Goal: Information Seeking & Learning: Learn about a topic

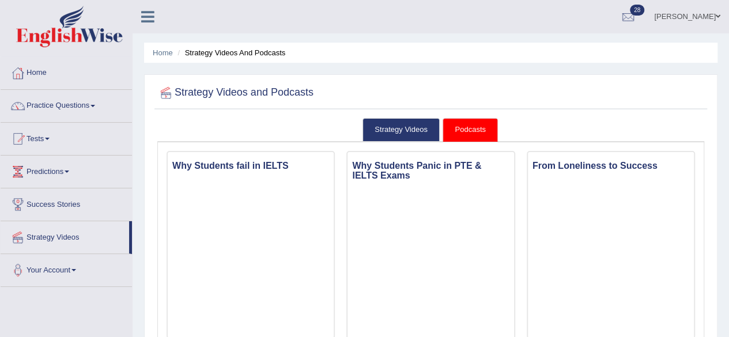
click at [50, 139] on span at bounding box center [47, 139] width 5 height 2
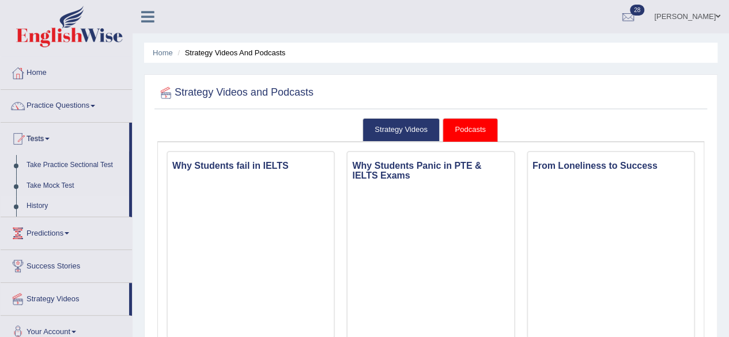
click at [34, 202] on link "History" at bounding box center [75, 206] width 108 height 21
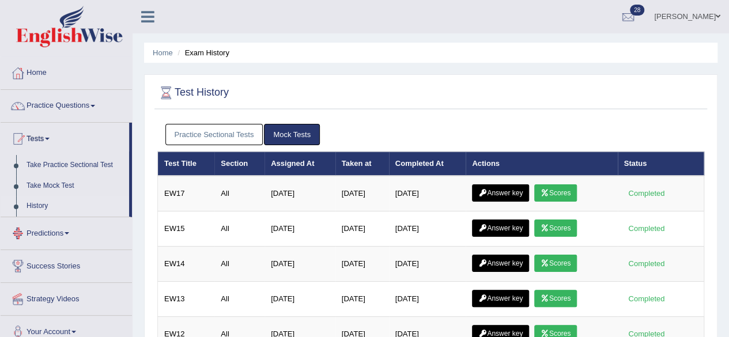
click at [219, 135] on link "Practice Sectional Tests" at bounding box center [214, 134] width 98 height 21
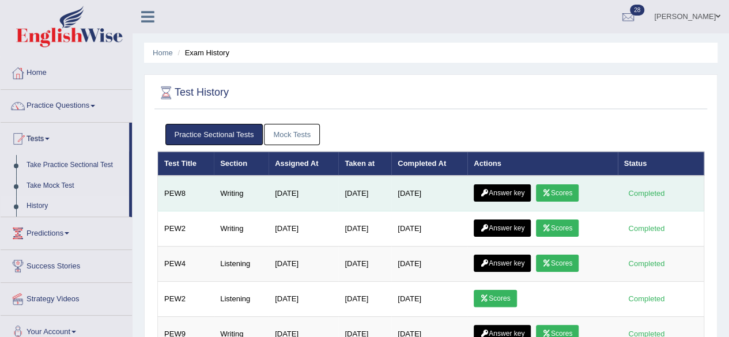
click at [516, 195] on link "Answer key" at bounding box center [502, 192] width 57 height 17
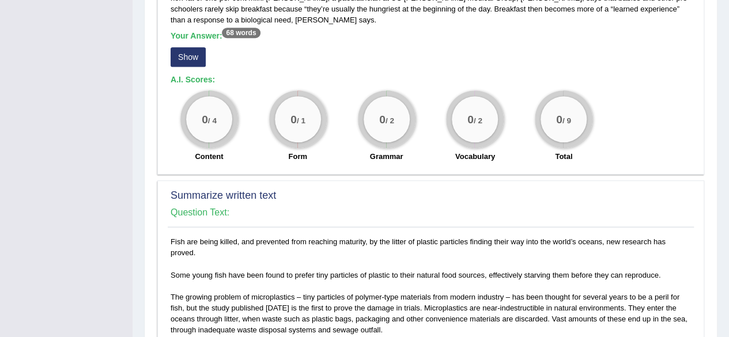
scroll to position [346, 0]
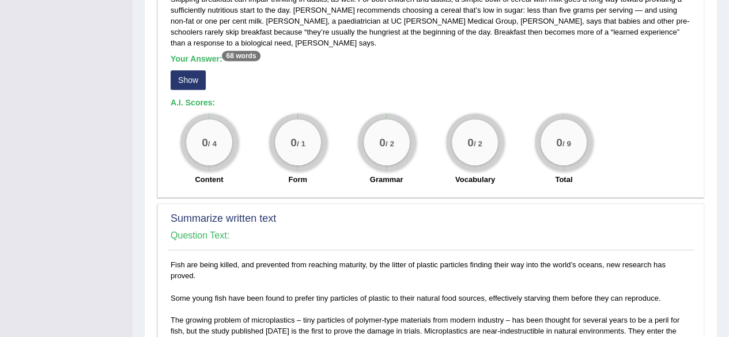
click at [191, 83] on button "Show" at bounding box center [188, 80] width 35 height 20
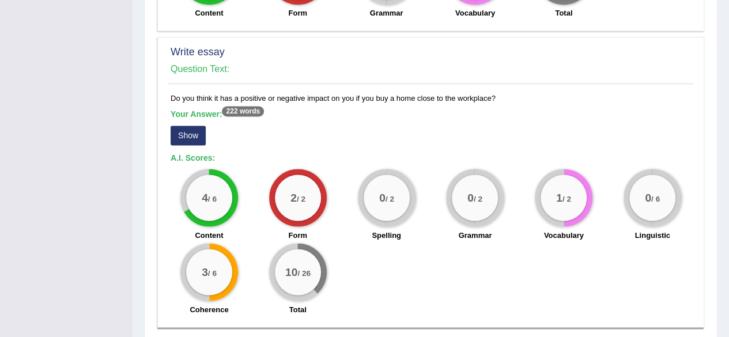
scroll to position [922, 0]
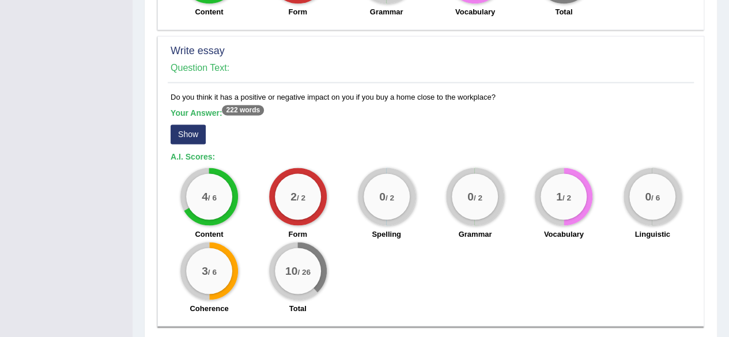
click at [187, 137] on button "Show" at bounding box center [188, 134] width 35 height 20
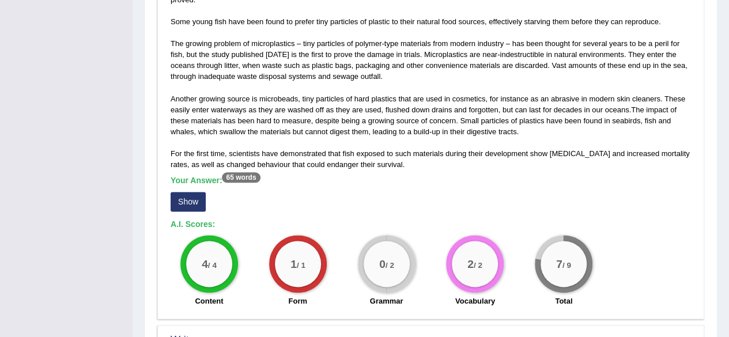
scroll to position [0, 0]
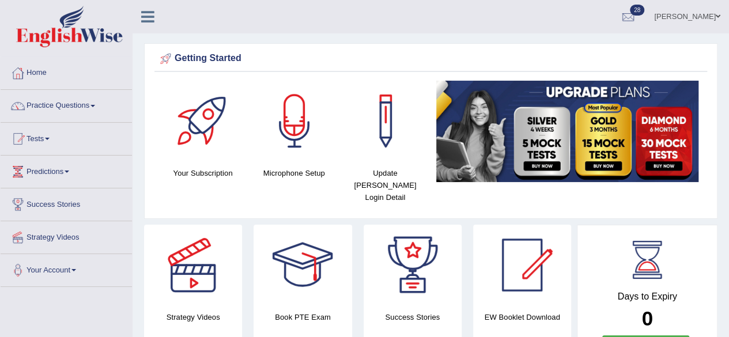
click at [95, 105] on span at bounding box center [92, 106] width 5 height 2
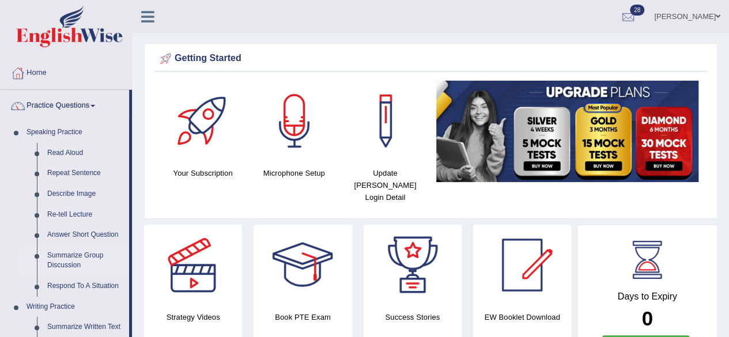
drag, startPoint x: 130, startPoint y: 172, endPoint x: 130, endPoint y: 246, distance: 73.2
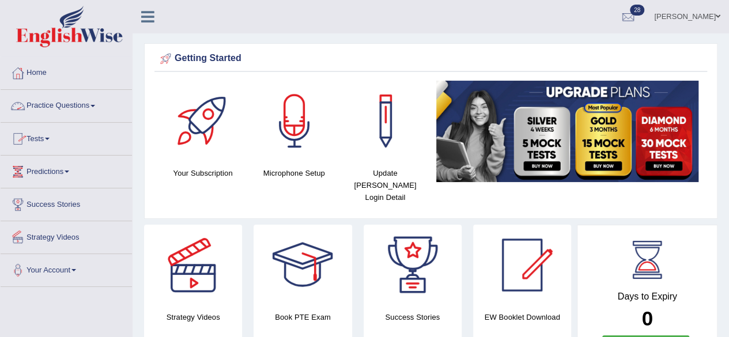
click at [98, 109] on link "Practice Questions" at bounding box center [66, 104] width 131 height 29
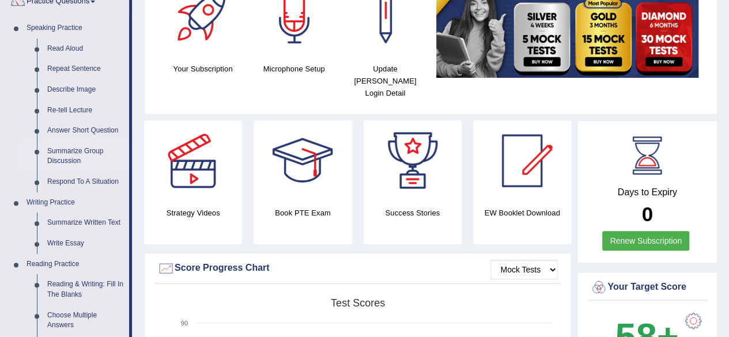
scroll to position [115, 0]
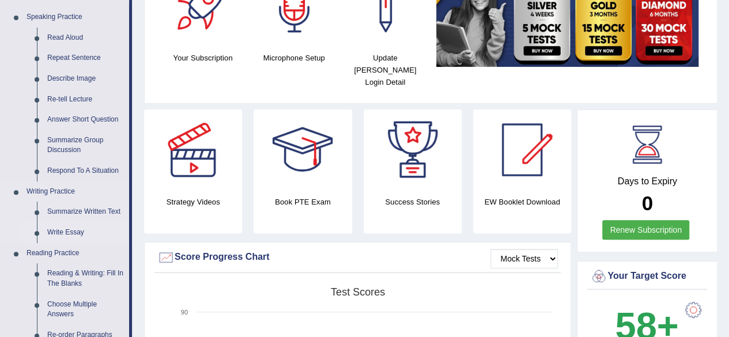
click at [73, 231] on link "Write Essay" at bounding box center [85, 232] width 87 height 21
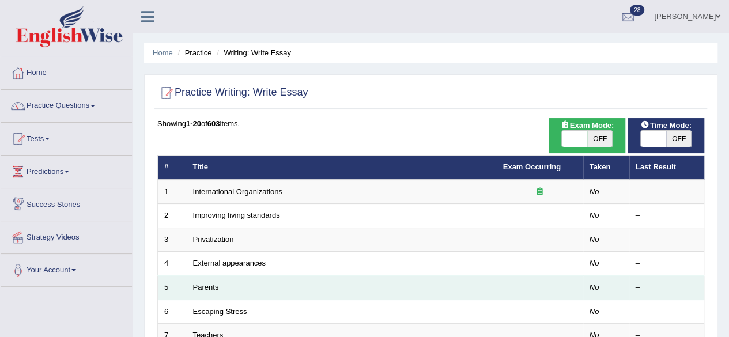
click at [265, 279] on td "Parents" at bounding box center [342, 288] width 310 height 24
click at [202, 286] on link "Parents" at bounding box center [206, 287] width 26 height 9
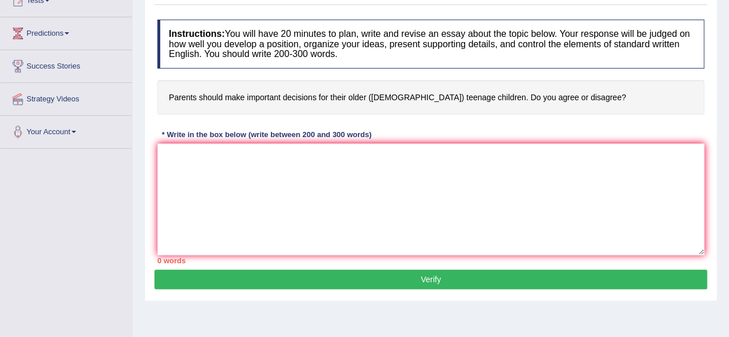
scroll to position [161, 0]
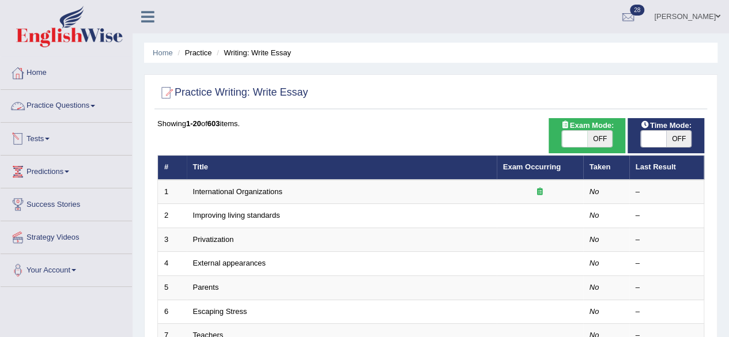
click at [52, 137] on link "Tests" at bounding box center [66, 137] width 131 height 29
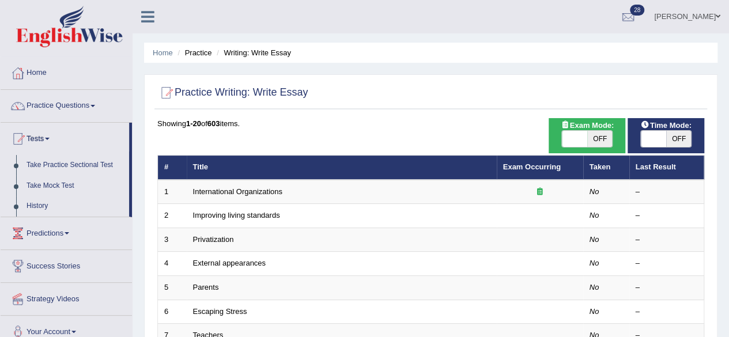
click at [89, 105] on link "Practice Questions" at bounding box center [66, 104] width 131 height 29
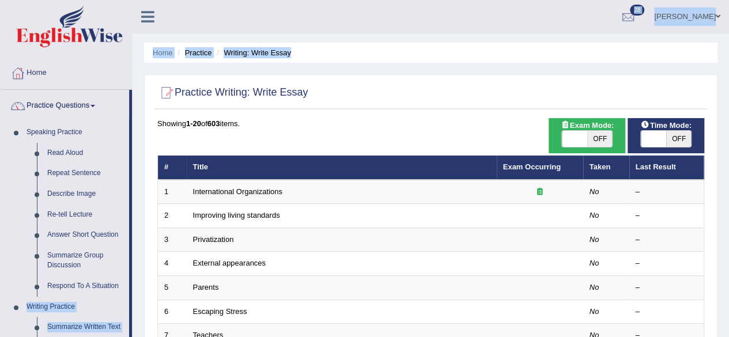
drag, startPoint x: 129, startPoint y: 294, endPoint x: 135, endPoint y: 312, distance: 19.0
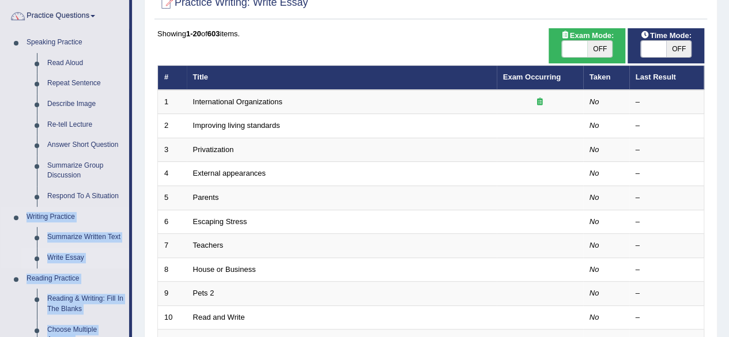
scroll to position [92, 0]
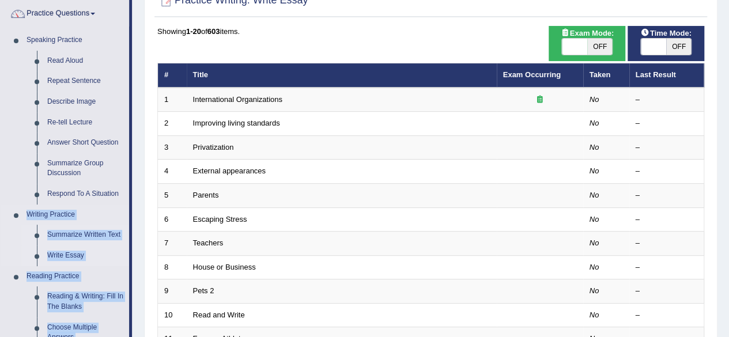
click at [105, 236] on link "Summarize Written Text" at bounding box center [85, 235] width 87 height 21
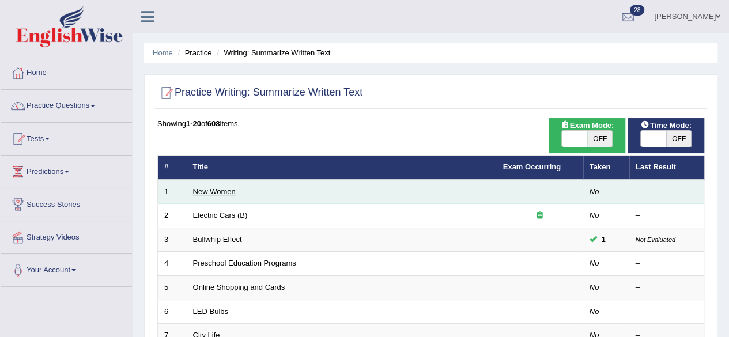
click at [221, 192] on link "New Women" at bounding box center [214, 191] width 43 height 9
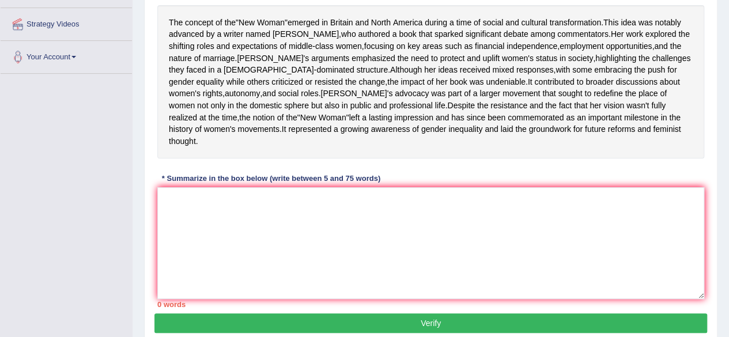
scroll to position [231, 0]
